Goal: Transaction & Acquisition: Purchase product/service

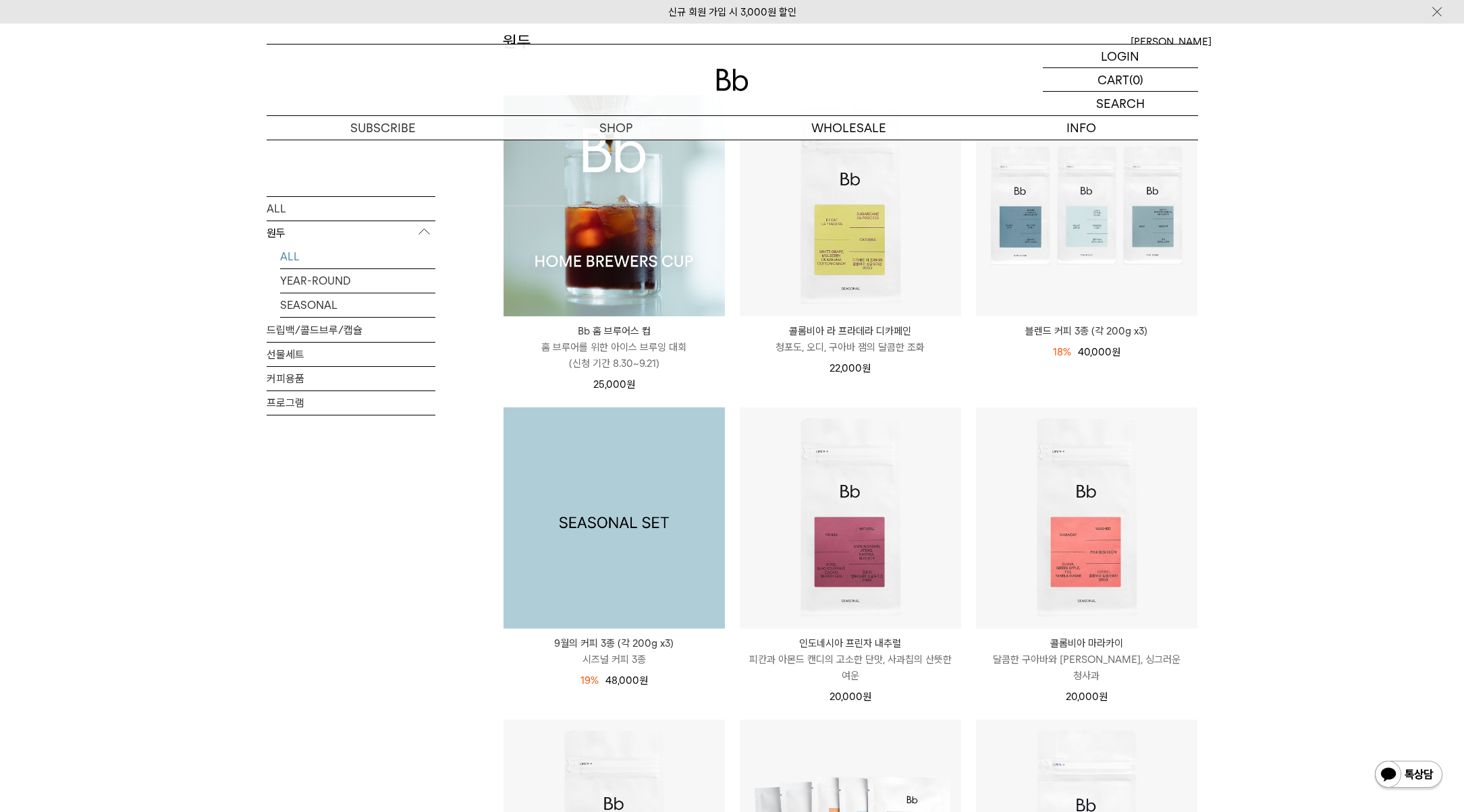
scroll to position [585, 0]
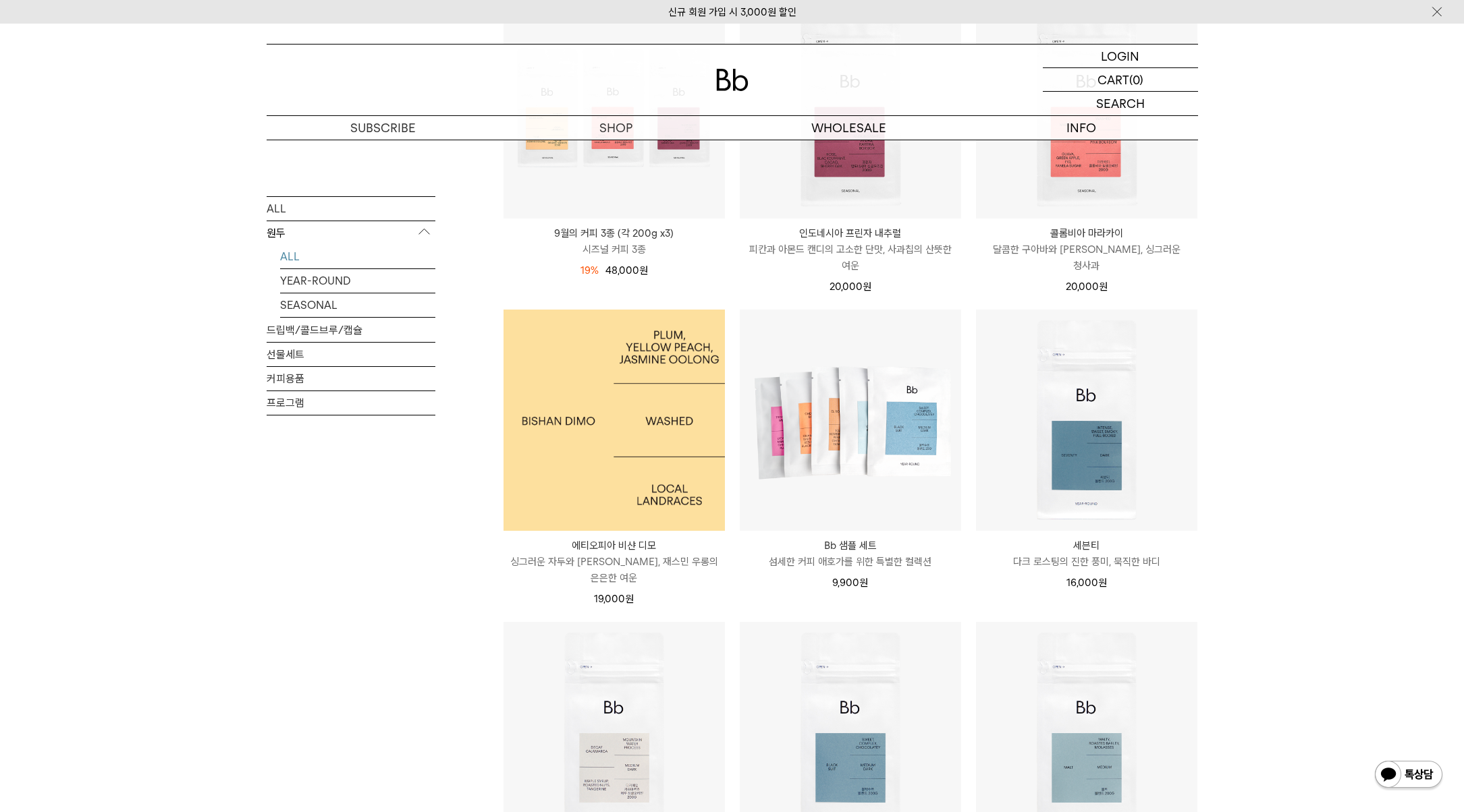
click at [596, 466] on img at bounding box center [615, 421] width 222 height 222
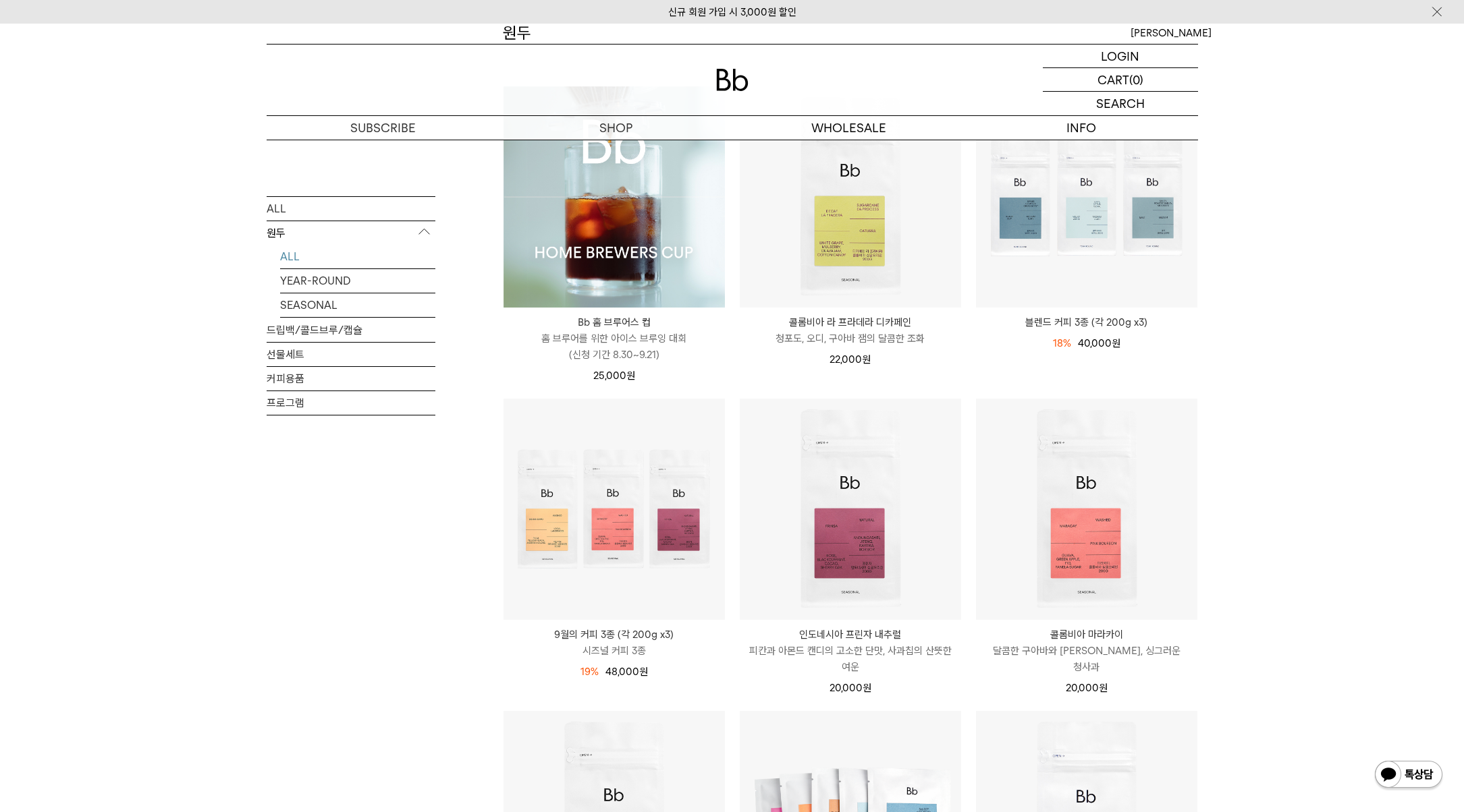
scroll to position [4, 0]
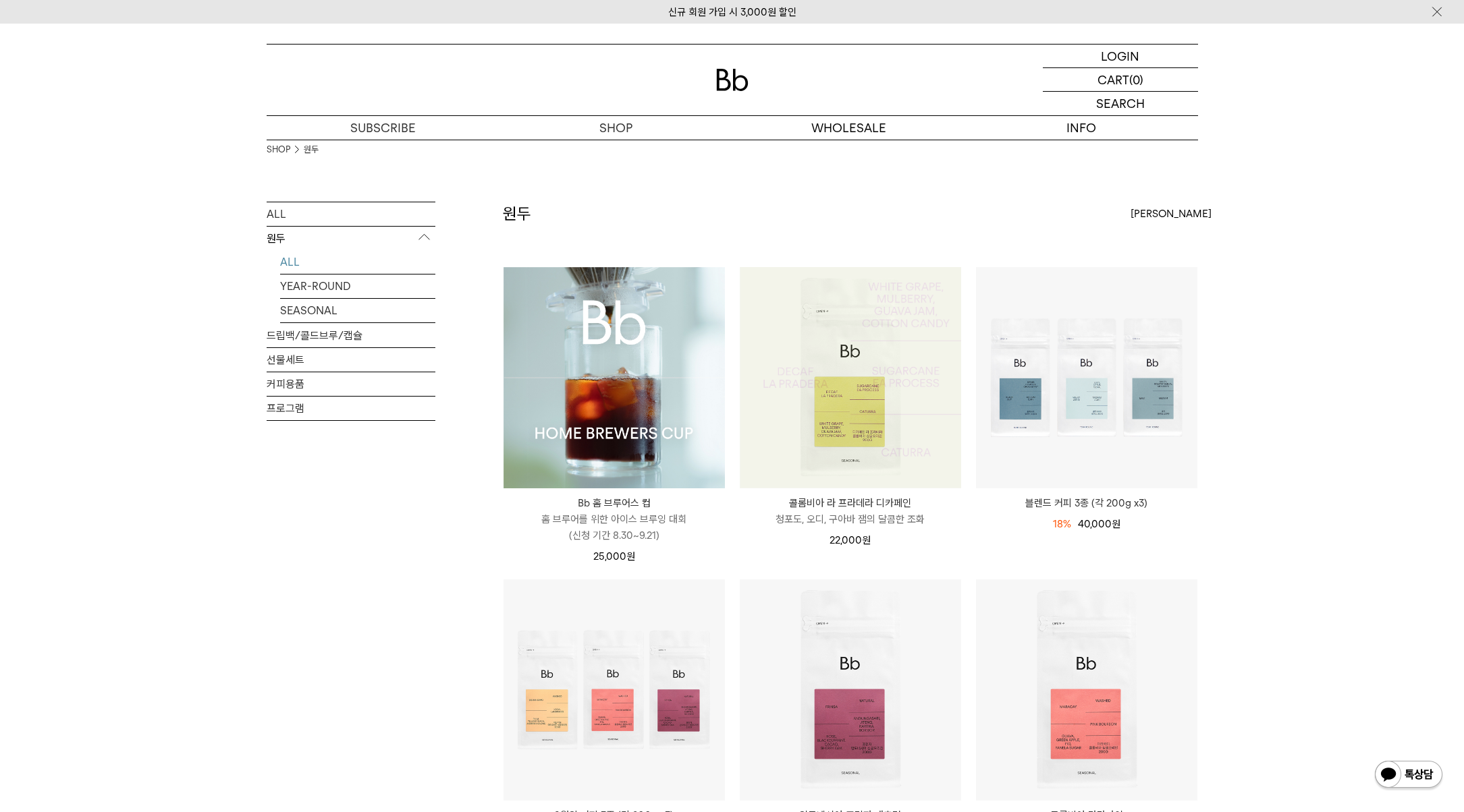
click at [628, 368] on img at bounding box center [615, 378] width 222 height 222
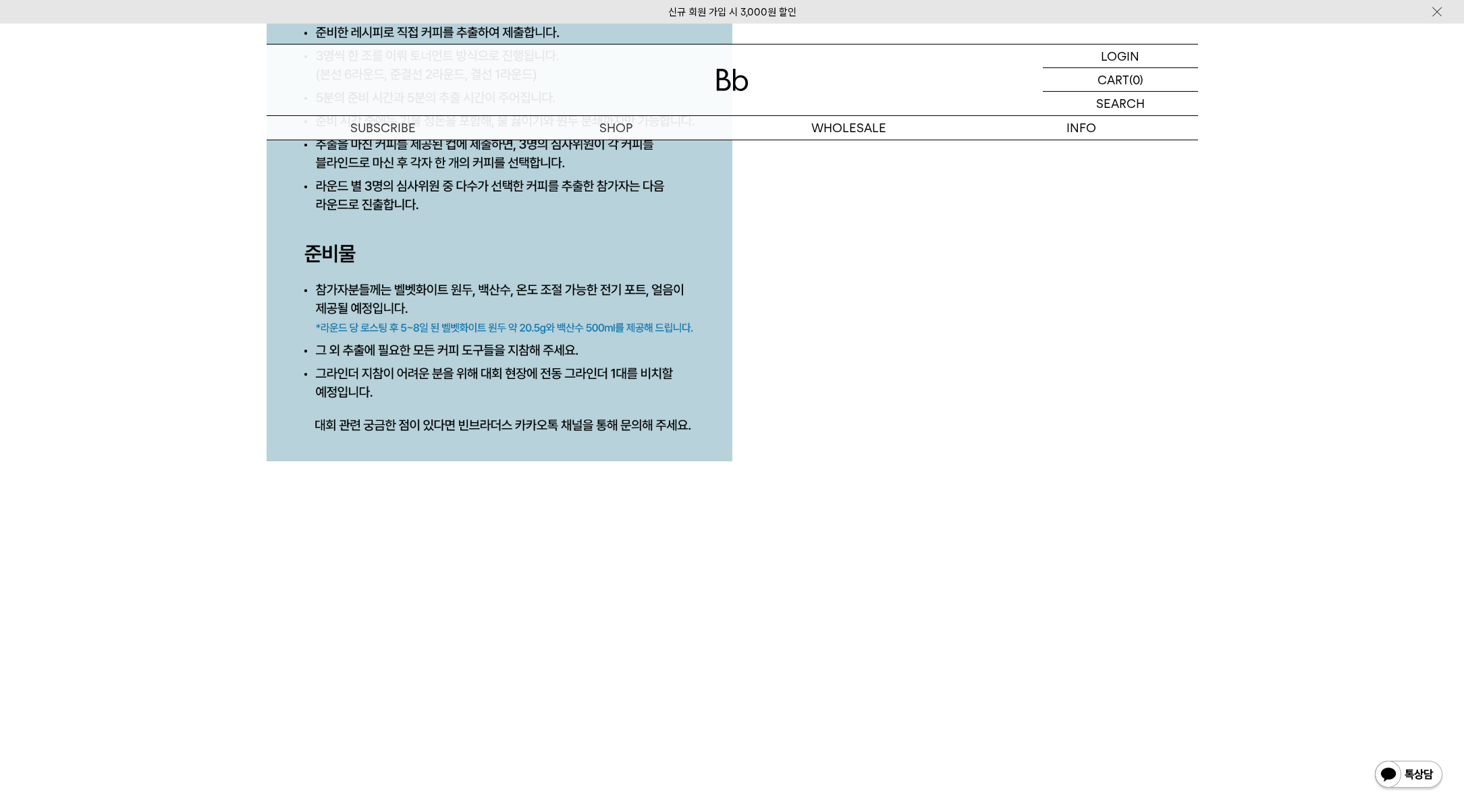
scroll to position [6556, 0]
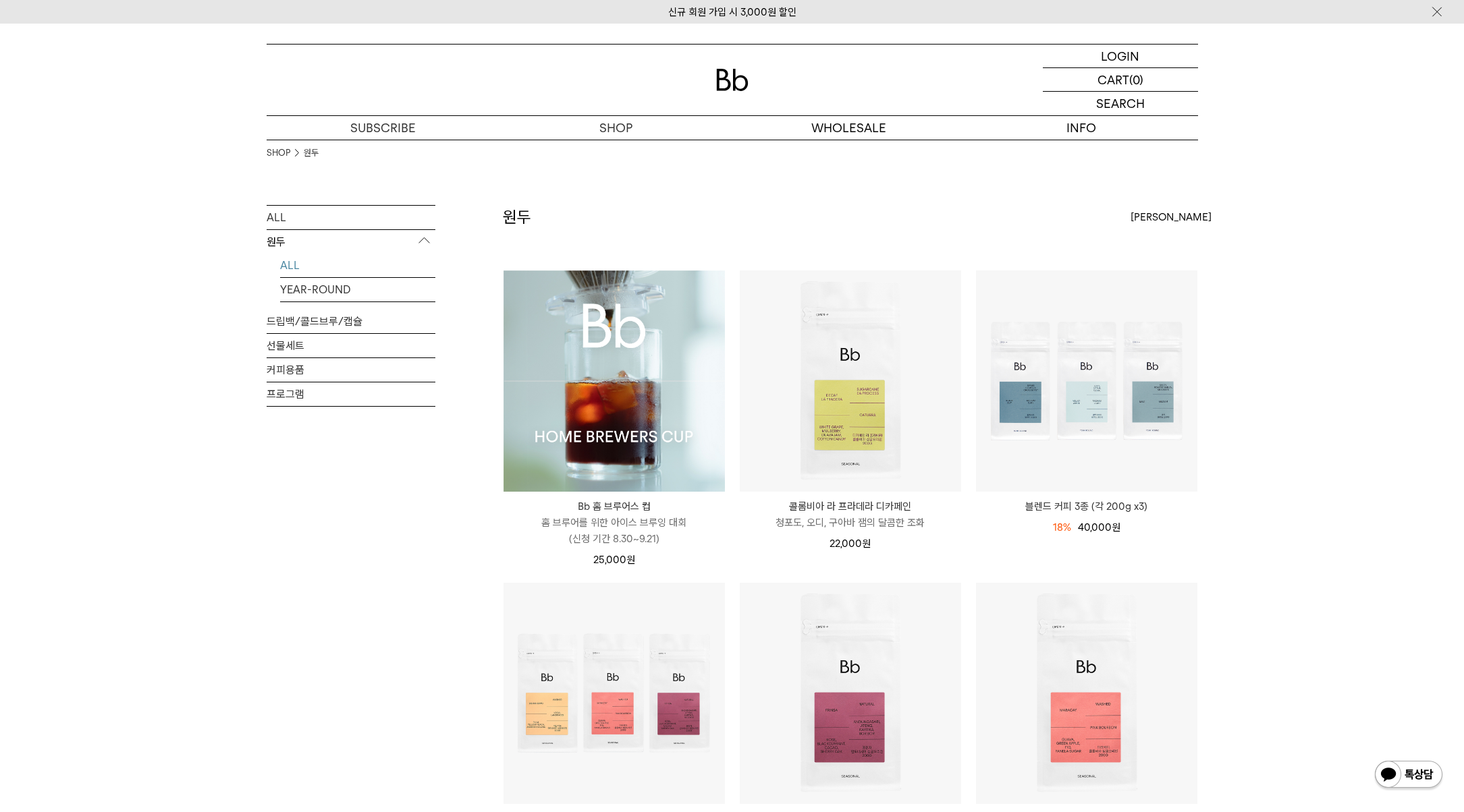
scroll to position [4, 0]
